Goal: Information Seeking & Learning: Learn about a topic

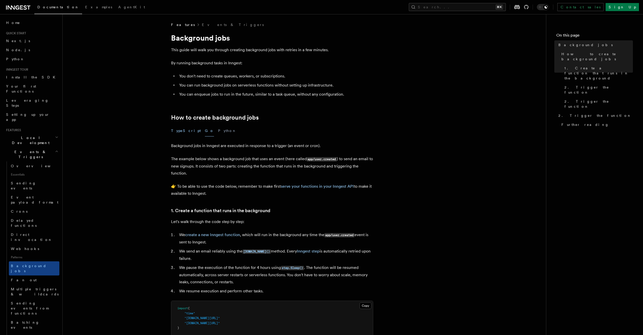
click at [183, 130] on button "TypeScript" at bounding box center [186, 130] width 30 height 11
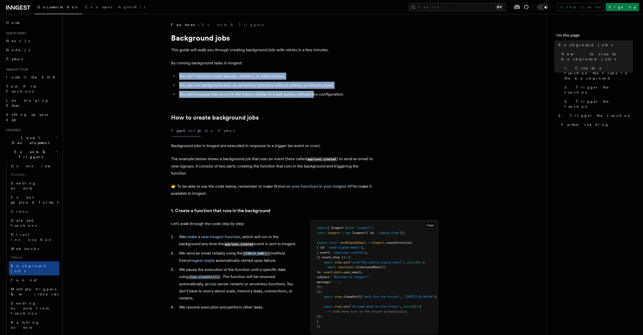
drag, startPoint x: 226, startPoint y: 75, endPoint x: 320, endPoint y: 94, distance: 96.7
click at [313, 95] on ul "You don't need to create queues, workers, or subscriptions. You can run backgro…" at bounding box center [272, 85] width 202 height 25
drag, startPoint x: 326, startPoint y: 88, endPoint x: 332, endPoint y: 66, distance: 22.6
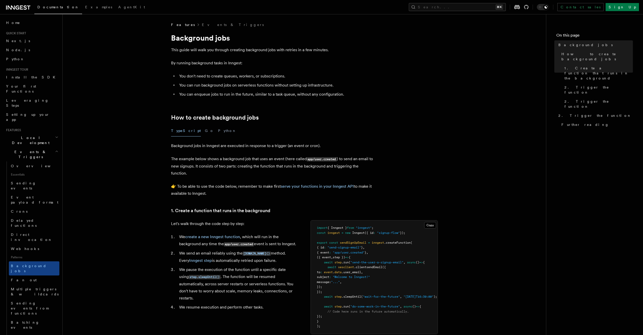
drag, startPoint x: 332, startPoint y: 64, endPoint x: 331, endPoint y: 67, distance: 2.9
click at [331, 66] on p "By running background tasks in Inngest:" at bounding box center [272, 63] width 202 height 7
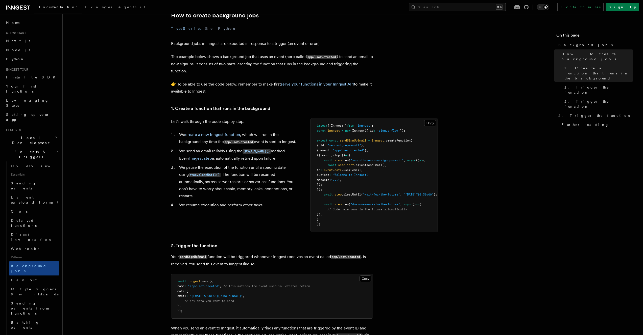
scroll to position [266, 0]
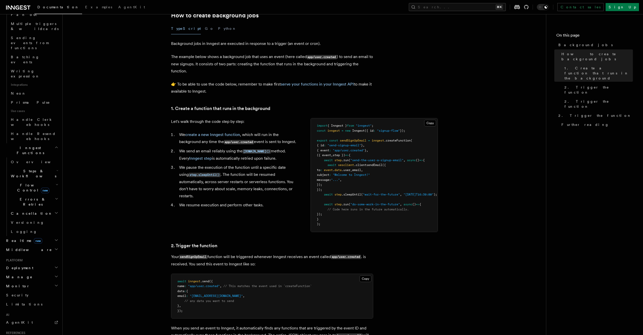
click at [28, 264] on h2 "Deployment" at bounding box center [31, 268] width 55 height 9
click at [28, 273] on link "Overview" at bounding box center [34, 277] width 51 height 9
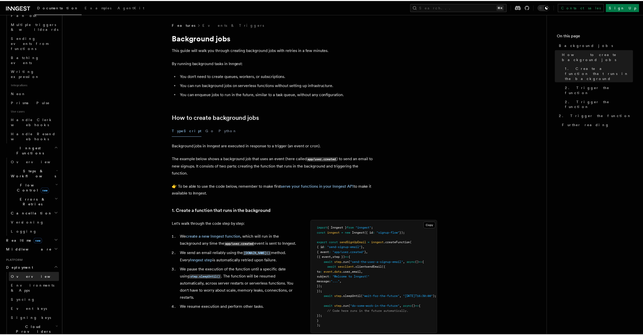
scroll to position [150, 0]
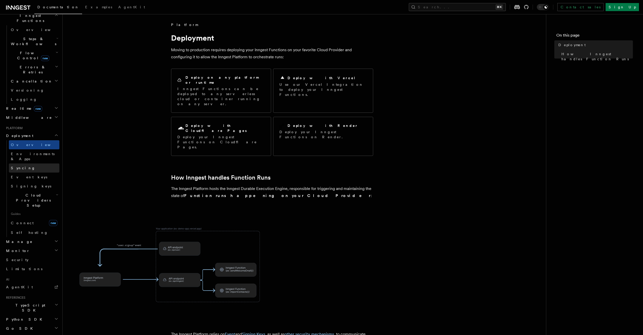
click at [35, 164] on link "Syncing" at bounding box center [34, 168] width 51 height 9
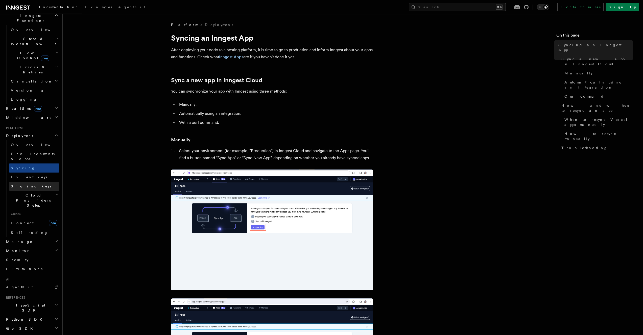
click at [32, 182] on link "Signing keys" at bounding box center [34, 186] width 51 height 9
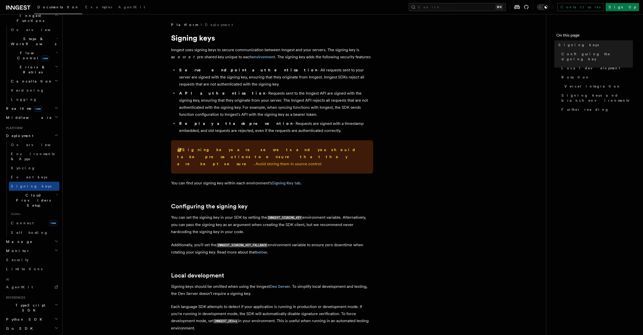
click at [32, 237] on h2 "Manage" at bounding box center [31, 241] width 55 height 9
click at [27, 256] on link "Apps" at bounding box center [34, 260] width 51 height 9
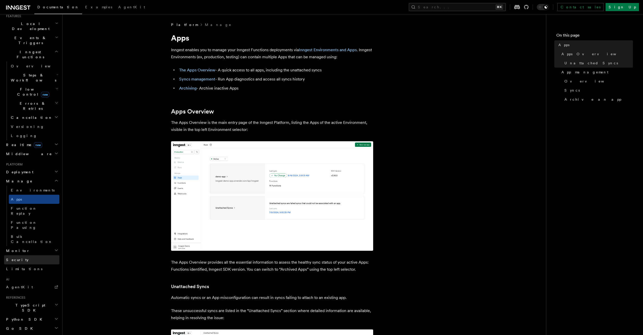
click at [26, 256] on link "Security" at bounding box center [31, 260] width 55 height 9
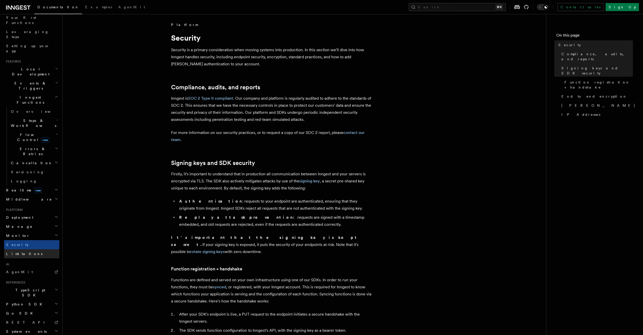
click at [25, 249] on link "Limitations" at bounding box center [31, 253] width 55 height 9
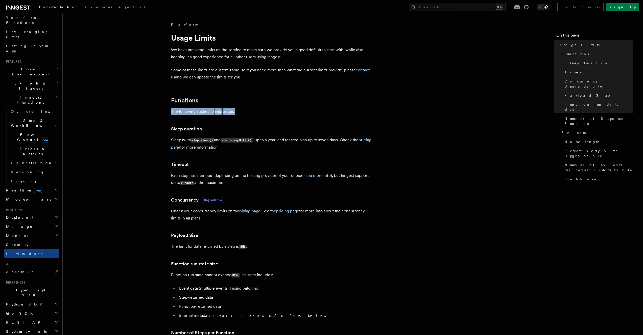
drag, startPoint x: 227, startPoint y: 98, endPoint x: 242, endPoint y: 121, distance: 27.9
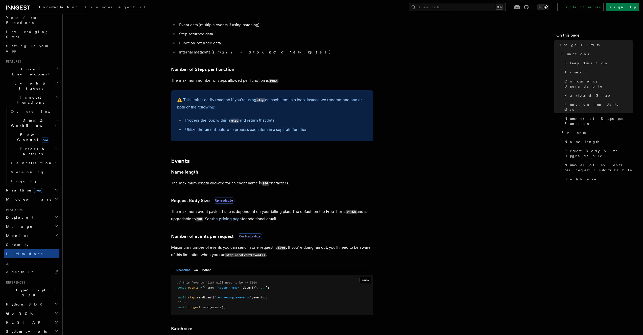
scroll to position [381, 0]
